Goal: Information Seeking & Learning: Learn about a topic

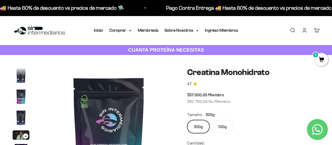
click at [24, 80] on img "Ir al artículo 2" at bounding box center [21, 75] width 17 height 17
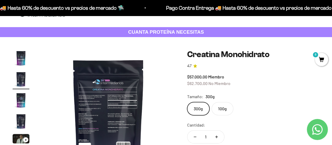
scroll to position [26, 0]
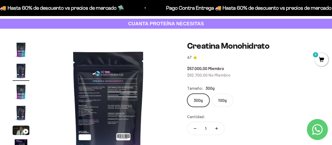
click at [23, 69] on img "Ir al artículo 2" at bounding box center [21, 70] width 17 height 17
click at [19, 89] on img "Ir al artículo 3" at bounding box center [21, 91] width 17 height 17
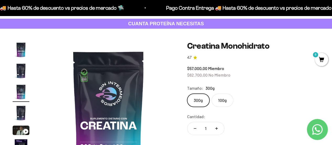
click at [22, 108] on img "Ir al artículo 4" at bounding box center [21, 112] width 17 height 17
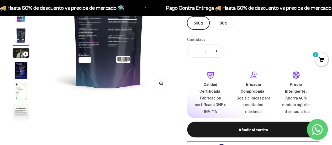
scroll to position [105, 0]
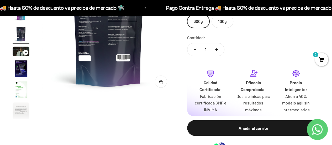
click at [21, 53] on img "Ir al artículo 5" at bounding box center [21, 51] width 17 height 9
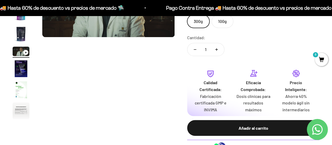
scroll to position [26, 0]
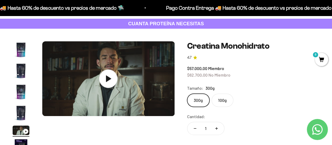
click at [105, 77] on icon at bounding box center [108, 78] width 18 height 18
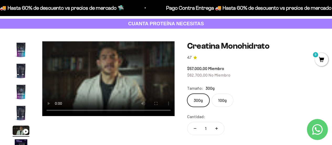
click at [125, 132] on product-gallery "Zoom Ir al artículo 1 Ir al artículo 2 Ir al artículo 3 Ir al artículo 4 Ir al …" at bounding box center [94, 120] width 162 height 158
click at [224, 102] on label "100g" at bounding box center [223, 100] width 22 height 13
click at [187, 94] on input "100g" at bounding box center [187, 93] width 0 height 0
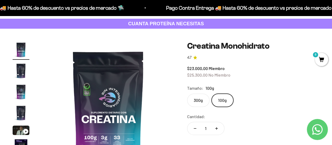
click at [201, 102] on label "300g" at bounding box center [198, 100] width 22 height 13
click at [187, 94] on input "300g" at bounding box center [187, 93] width 0 height 0
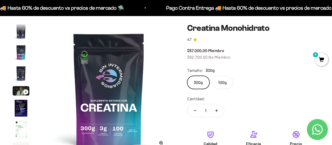
scroll to position [53, 0]
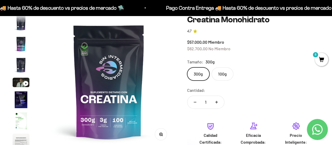
click at [225, 73] on label "100g" at bounding box center [223, 73] width 22 height 13
click at [187, 67] on input "100g" at bounding box center [187, 67] width 0 height 0
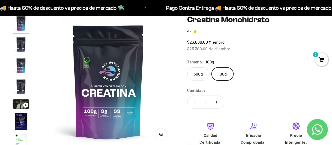
click at [201, 74] on label "300g" at bounding box center [198, 73] width 22 height 13
click at [187, 67] on input "300g" at bounding box center [187, 67] width 0 height 0
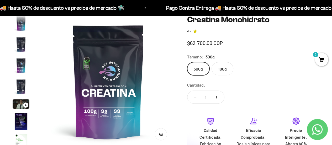
scroll to position [22, 0]
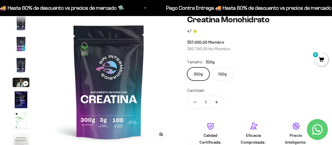
click at [218, 72] on label "100g" at bounding box center [223, 73] width 22 height 13
click at [187, 67] on input "100g" at bounding box center [187, 67] width 0 height 0
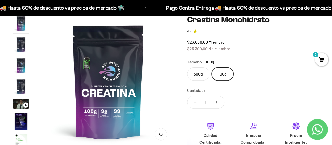
click at [199, 74] on label "300g" at bounding box center [198, 73] width 22 height 13
click at [187, 67] on input "300g" at bounding box center [187, 67] width 0 height 0
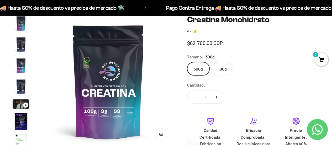
scroll to position [22, 0]
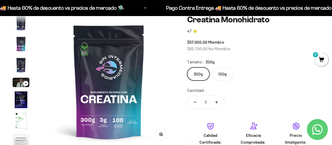
click at [189, 128] on div "Calidad Certificada: Fabricación certificada GMP e INVIMA Eficacia Comprobada: …" at bounding box center [253, 143] width 132 height 50
click at [223, 74] on label "100g" at bounding box center [223, 73] width 22 height 13
click at [187, 67] on input "100g" at bounding box center [187, 67] width 0 height 0
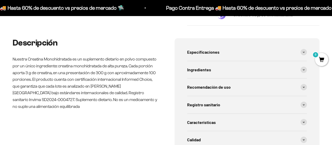
scroll to position [0, 1085]
click at [239, 50] on div "Especificaciones" at bounding box center [247, 51] width 120 height 17
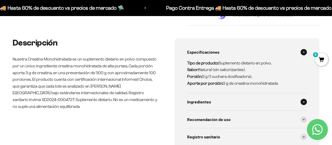
click at [231, 104] on div "Ingredientes" at bounding box center [247, 101] width 120 height 17
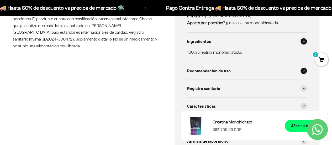
scroll to position [315, 0]
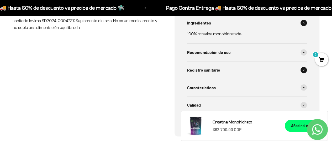
click at [226, 71] on div "Registro sanitario" at bounding box center [247, 69] width 120 height 17
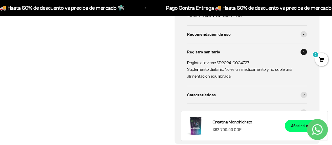
scroll to position [342, 0]
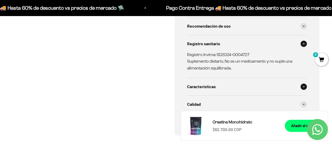
click at [240, 89] on div "Características" at bounding box center [247, 86] width 120 height 17
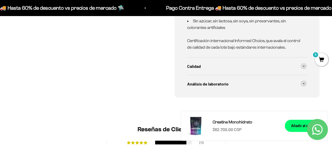
scroll to position [447, 0]
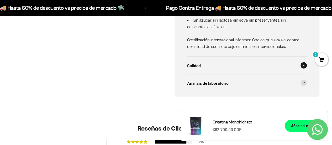
click at [226, 64] on div "Calidad" at bounding box center [247, 64] width 120 height 17
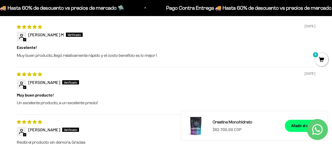
scroll to position [841, 0]
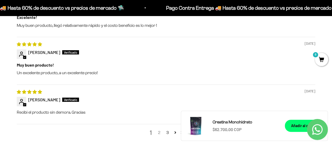
click at [158, 130] on link "2" at bounding box center [159, 132] width 8 height 6
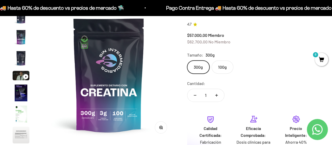
scroll to position [0, 0]
